Goal: Task Accomplishment & Management: Manage account settings

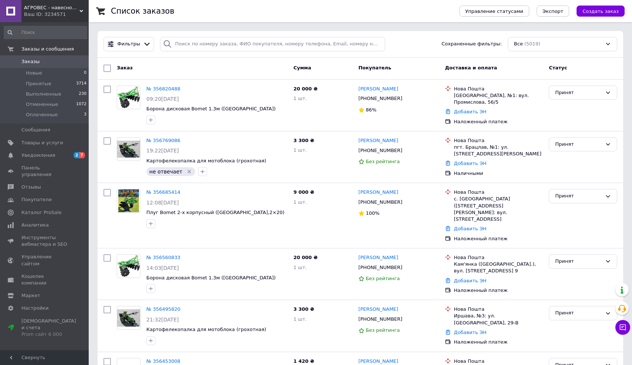
click at [33, 61] on span "Заказы" at bounding box center [30, 61] width 18 height 7
click at [80, 11] on use at bounding box center [81, 11] width 4 height 2
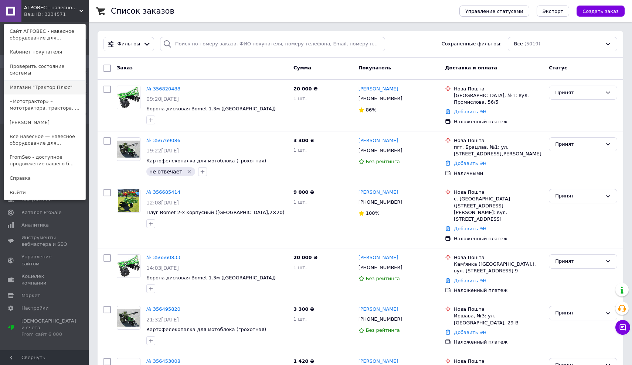
click at [62, 81] on link "Магазин "Трактор Плюс"" at bounding box center [44, 88] width 81 height 14
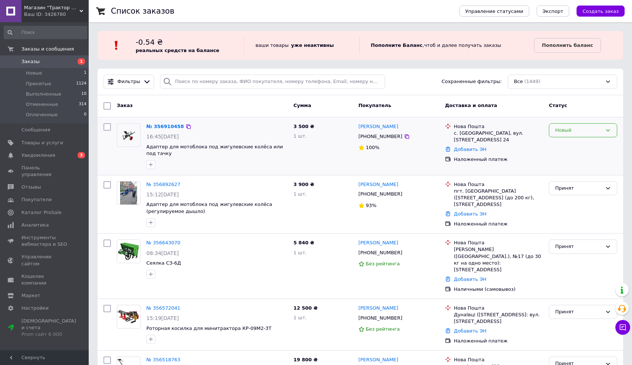
click at [568, 130] on div "Новый" at bounding box center [578, 131] width 47 height 8
click at [566, 143] on li "Принят" at bounding box center [583, 146] width 68 height 14
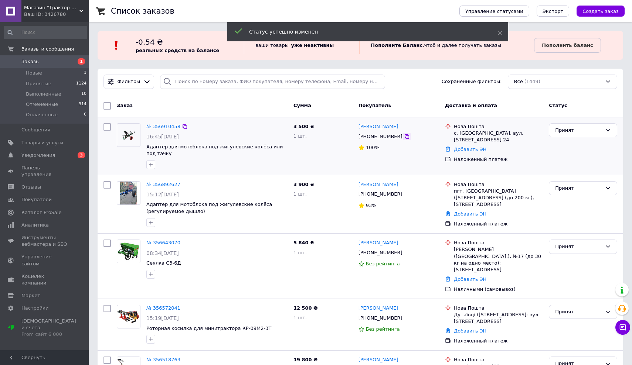
click at [404, 137] on icon at bounding box center [407, 137] width 6 height 6
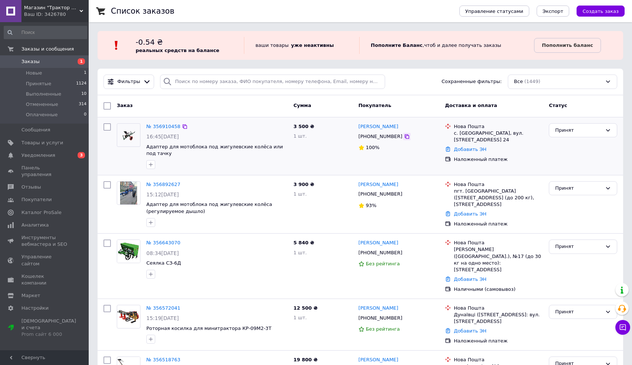
click at [405, 139] on icon at bounding box center [407, 137] width 4 height 4
drag, startPoint x: 356, startPoint y: 126, endPoint x: 397, endPoint y: 136, distance: 42.1
click at [397, 136] on div "Саша Новохацький +380506849195 100%" at bounding box center [399, 146] width 86 height 52
copy div "Саша Новохацький +380506849195"
click at [31, 61] on span "Заказы" at bounding box center [30, 61] width 18 height 7
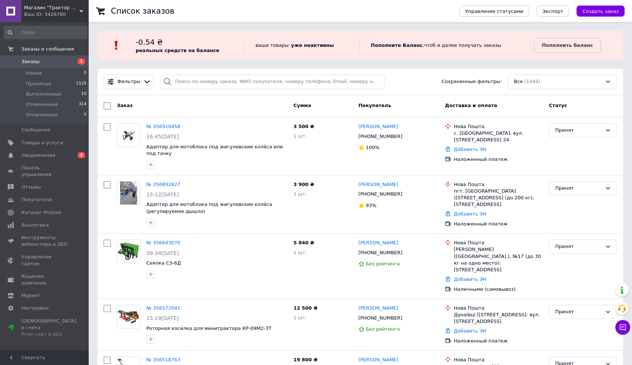
click at [83, 10] on use at bounding box center [81, 11] width 4 height 2
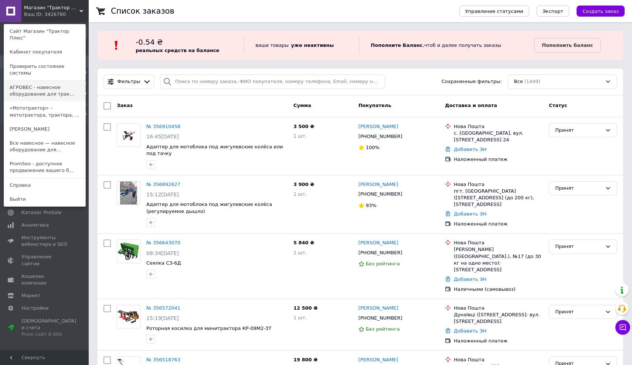
click at [61, 81] on link "АГРОВЕС - навесное оборудование для трак..." at bounding box center [44, 91] width 81 height 21
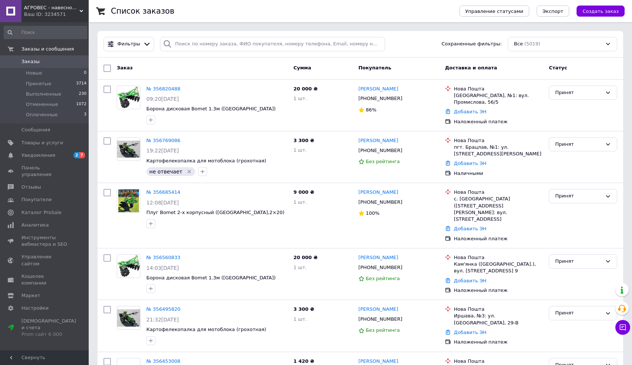
click at [34, 61] on span "Заказы" at bounding box center [30, 61] width 18 height 7
click at [82, 11] on use at bounding box center [81, 11] width 4 height 2
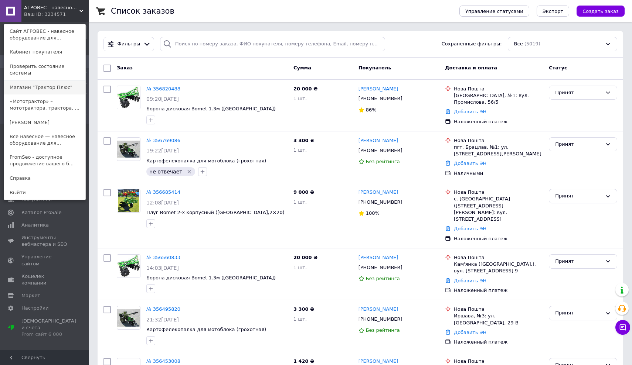
click at [54, 83] on link "Магазин "Трактор Плюс"" at bounding box center [44, 88] width 81 height 14
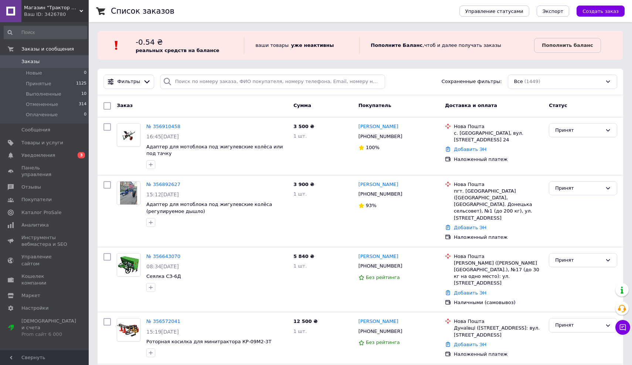
click at [34, 62] on span "Заказы" at bounding box center [30, 61] width 18 height 7
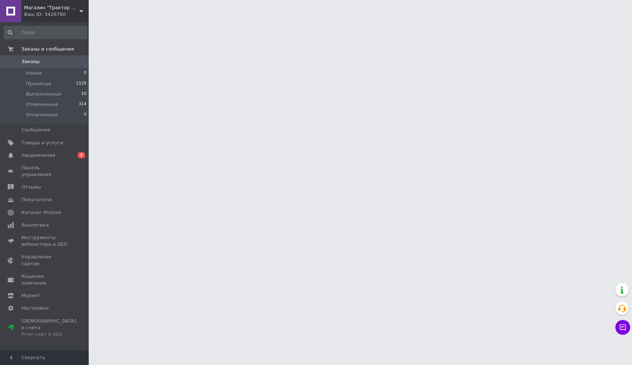
click at [81, 10] on icon at bounding box center [81, 11] width 4 height 4
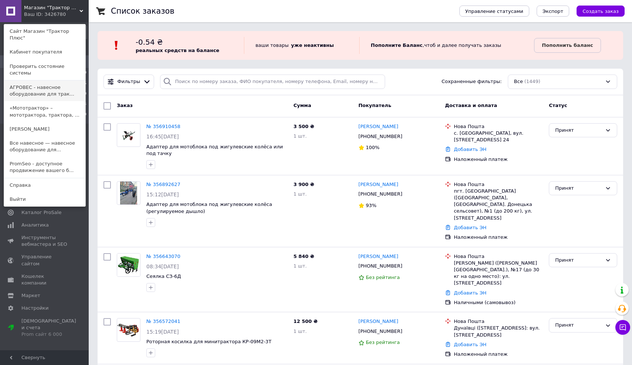
click at [35, 81] on link "АГРОВЕС - навесное оборудование для трак..." at bounding box center [44, 91] width 81 height 21
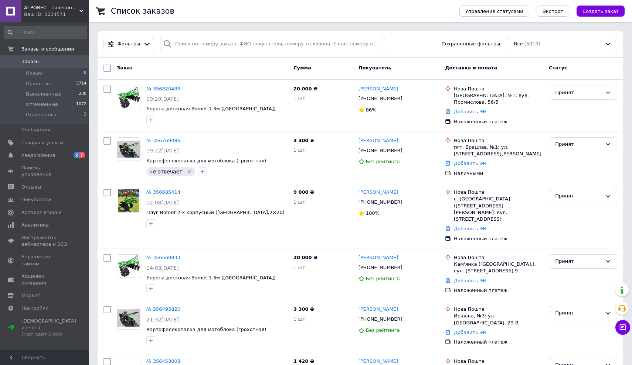
click at [37, 61] on span "Заказы" at bounding box center [30, 61] width 18 height 7
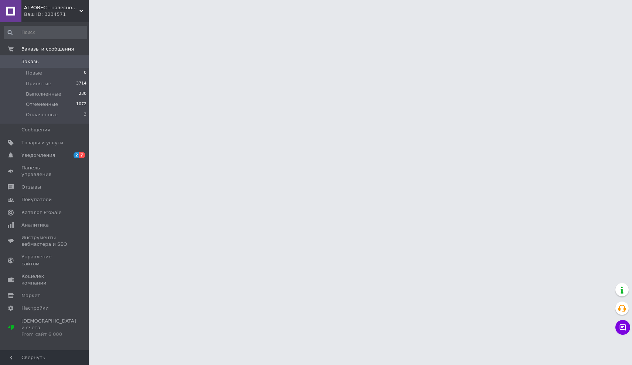
click at [81, 8] on div "АГРОВЕС - навесное оборудование для тракторов, мотоблоков и мототракторов Ваш I…" at bounding box center [54, 11] width 67 height 22
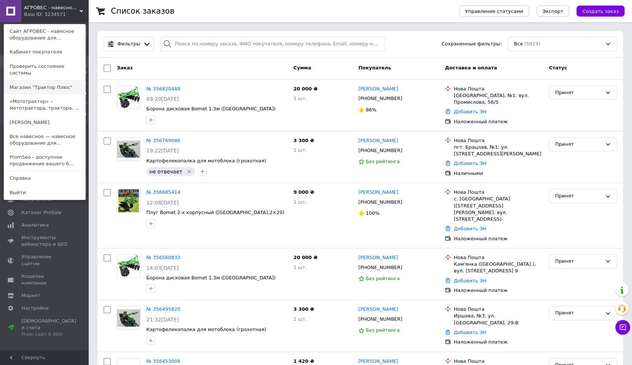
click at [47, 81] on link "Магазин "Трактор Плюс"" at bounding box center [44, 88] width 81 height 14
